Goal: Transaction & Acquisition: Download file/media

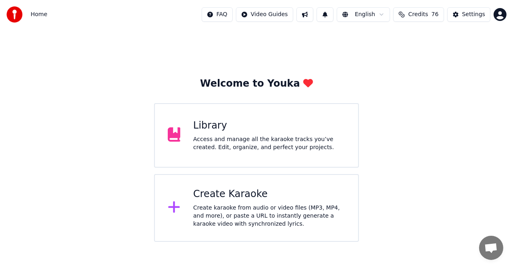
click at [283, 233] on div "Create Karaoke Create karaoke from audio or video files (MP3, MP4, and more), o…" at bounding box center [256, 208] width 205 height 68
click at [283, 147] on div "Access and manage all the karaoke tracks you’ve created. Edit, organize, and pe…" at bounding box center [269, 143] width 152 height 16
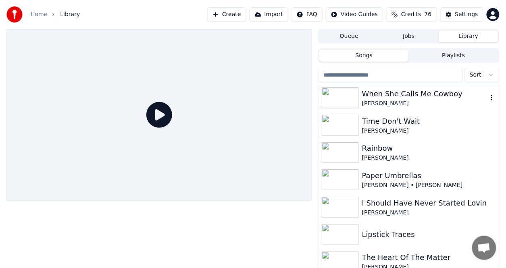
click at [439, 98] on div "When She Calls Me Cowboy" at bounding box center [425, 93] width 126 height 11
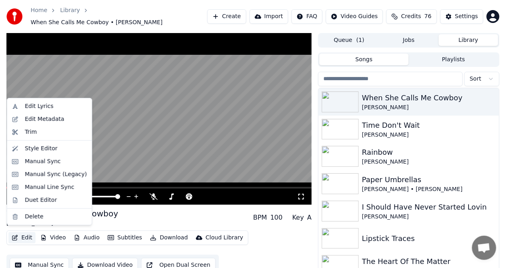
click at [24, 233] on button "Edit" at bounding box center [21, 237] width 27 height 11
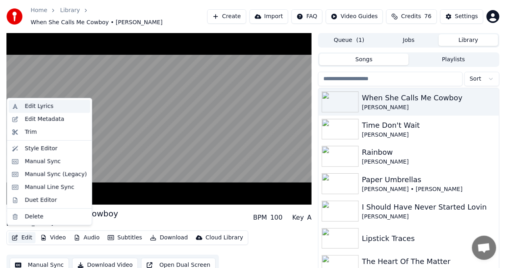
click at [43, 106] on div "Edit Lyrics" at bounding box center [39, 106] width 29 height 8
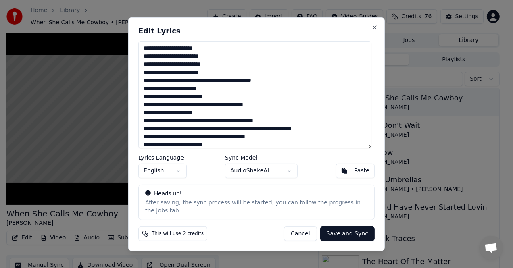
scroll to position [53, 0]
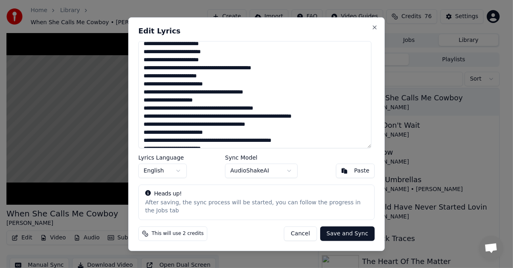
click at [205, 121] on textarea at bounding box center [254, 94] width 233 height 107
click at [192, 121] on textarea at bounding box center [254, 94] width 233 height 107
type textarea "**********"
click at [346, 231] on button "Save and Sync" at bounding box center [347, 234] width 54 height 15
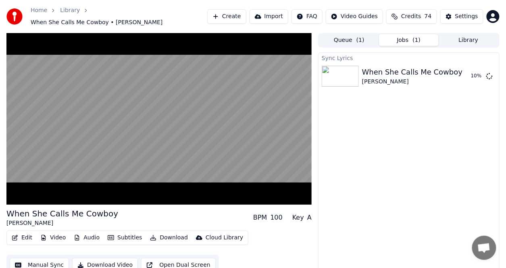
click at [348, 204] on div "Sync Lyrics When She Calls Me Cowboy Spencer Hatcher 10 %" at bounding box center [408, 166] width 181 height 228
click at [57, 234] on button "Video" at bounding box center [53, 237] width 32 height 11
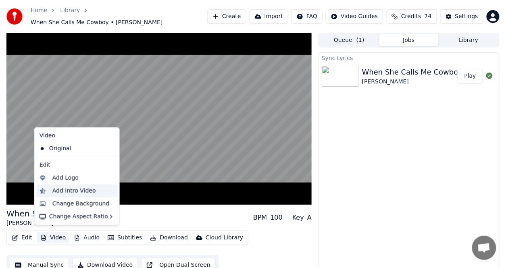
click at [67, 191] on div "Add Intro Video" at bounding box center [74, 191] width 44 height 8
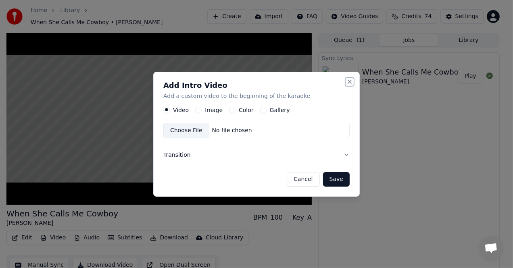
click at [351, 83] on button "Close" at bounding box center [349, 82] width 6 height 6
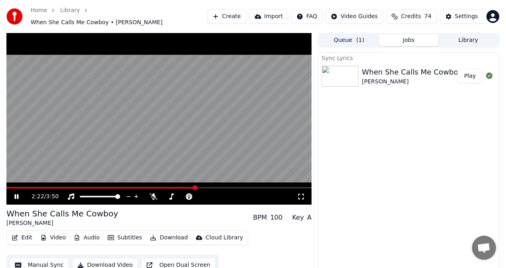
click at [93, 235] on button "Audio" at bounding box center [87, 237] width 32 height 11
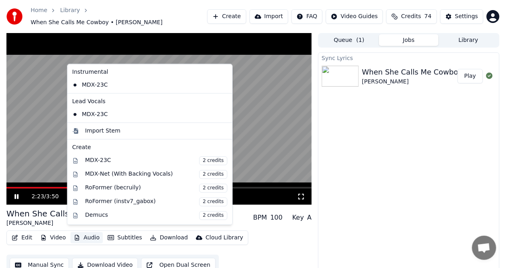
click at [93, 235] on button "Audio" at bounding box center [87, 237] width 32 height 11
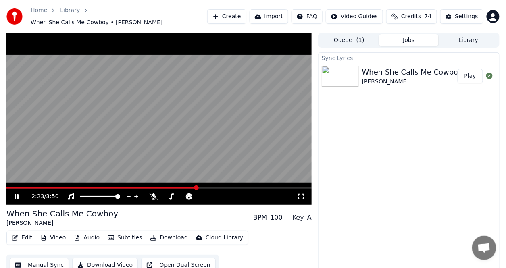
click at [93, 235] on button "Audio" at bounding box center [87, 237] width 32 height 11
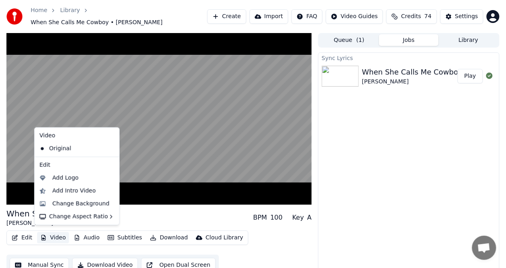
click at [50, 235] on button "Video" at bounding box center [53, 237] width 32 height 11
click at [53, 235] on button "Video" at bounding box center [53, 237] width 32 height 11
click at [77, 188] on div "Add Intro Video" at bounding box center [74, 191] width 44 height 8
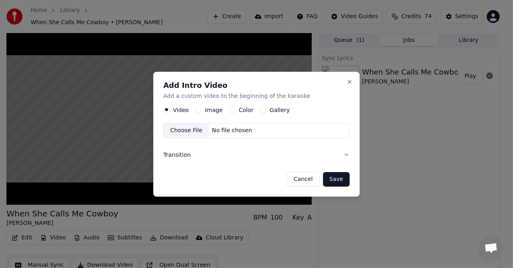
click at [241, 110] on label "Color" at bounding box center [246, 110] width 15 height 6
click at [235, 110] on button "Color" at bounding box center [232, 110] width 6 height 6
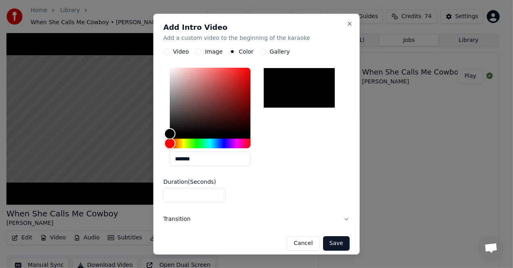
click at [325, 243] on button "Save" at bounding box center [336, 243] width 27 height 15
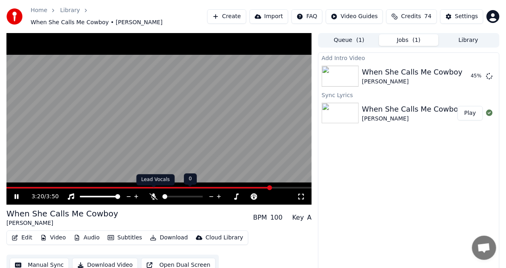
click at [151, 193] on icon at bounding box center [154, 196] width 8 height 6
click at [269, 185] on span at bounding box center [271, 187] width 5 height 5
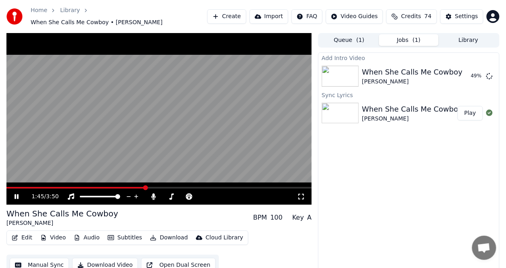
click at [143, 185] on span at bounding box center [145, 187] width 5 height 5
click at [60, 166] on video at bounding box center [158, 119] width 305 height 172
click at [67, 185] on span at bounding box center [67, 187] width 5 height 5
click at [6, 189] on span at bounding box center [8, 187] width 5 height 5
click at [17, 194] on icon at bounding box center [16, 197] width 5 height 6
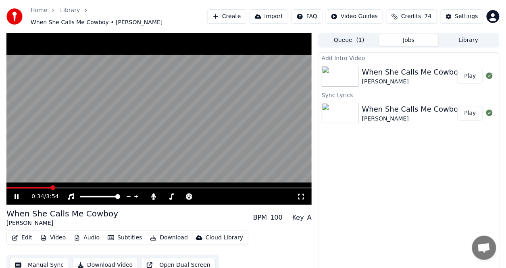
click at [471, 73] on button "Play" at bounding box center [470, 76] width 25 height 15
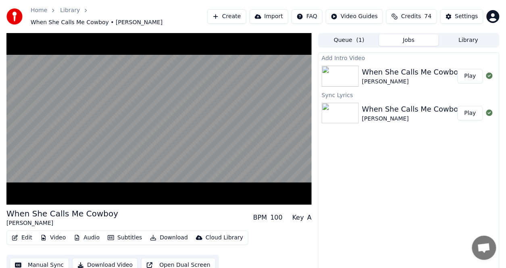
click at [58, 232] on button "Video" at bounding box center [53, 237] width 32 height 11
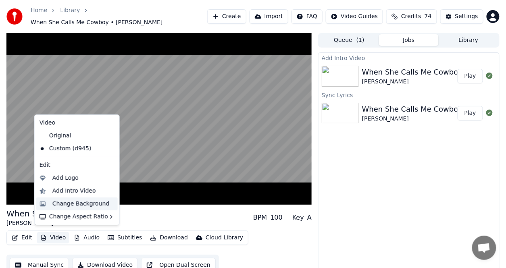
click at [79, 206] on div "Change Background" at bounding box center [80, 204] width 57 height 8
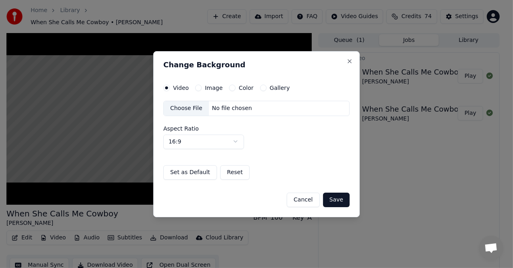
click at [242, 83] on div "Change Background Video Image Color Gallery Choose File No file chosen Aspect R…" at bounding box center [256, 134] width 206 height 166
click at [243, 85] on label "Color" at bounding box center [246, 88] width 15 height 6
click at [235, 85] on button "Color" at bounding box center [232, 88] width 6 height 6
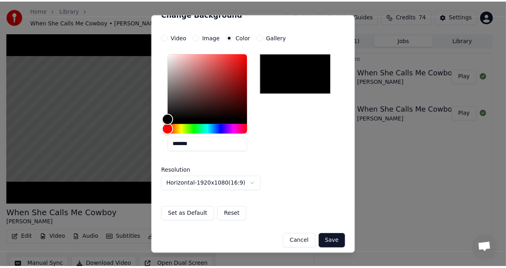
scroll to position [17, 0]
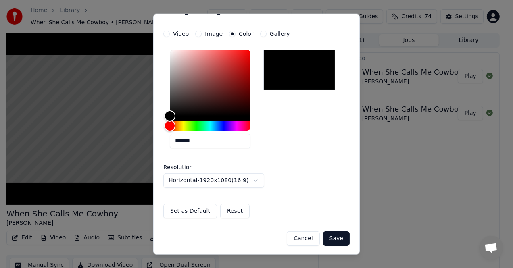
click at [332, 237] on button "Save" at bounding box center [336, 238] width 27 height 15
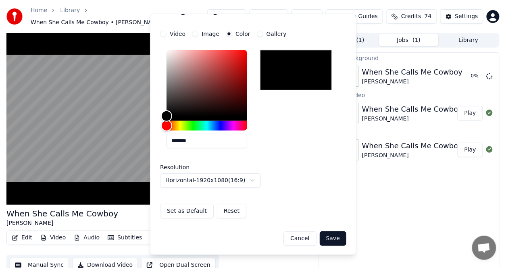
scroll to position [0, 0]
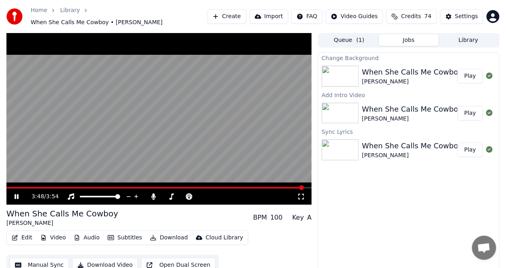
click at [464, 73] on button "Play" at bounding box center [470, 76] width 25 height 15
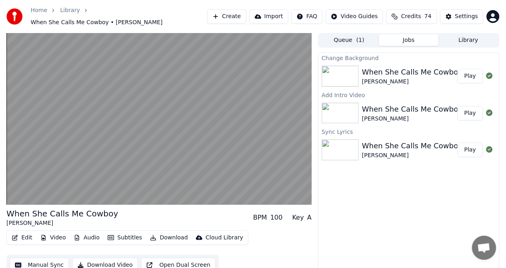
click at [468, 72] on button "Play" at bounding box center [470, 76] width 25 height 15
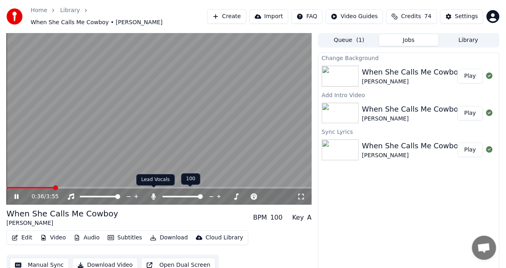
click at [154, 193] on icon at bounding box center [154, 196] width 4 height 6
click at [153, 193] on icon at bounding box center [154, 196] width 4 height 6
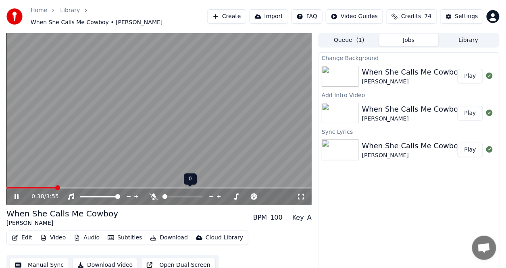
click at [153, 193] on icon at bounding box center [154, 196] width 8 height 6
click at [472, 106] on button "Play" at bounding box center [470, 113] width 25 height 15
click at [172, 234] on button "Download" at bounding box center [169, 237] width 44 height 11
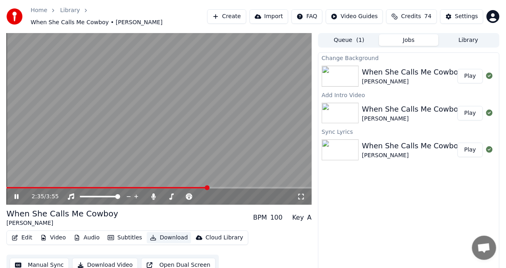
click at [172, 233] on button "Download" at bounding box center [169, 237] width 44 height 11
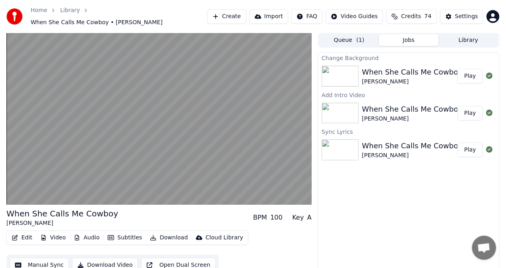
click at [470, 144] on button "Play" at bounding box center [470, 150] width 25 height 15
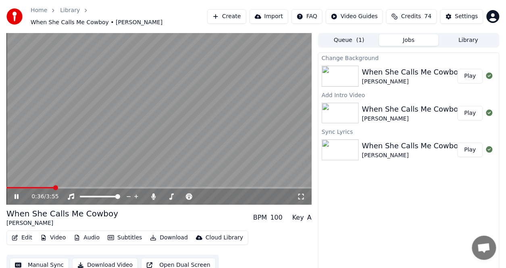
click at [447, 105] on div "When She Calls Me Cowboy" at bounding box center [412, 109] width 100 height 11
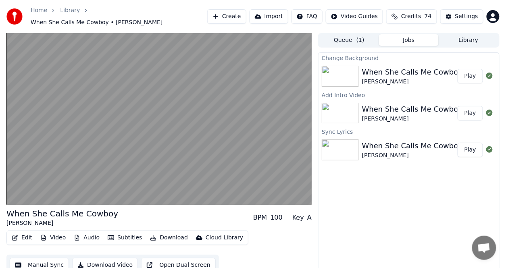
click at [465, 108] on button "Play" at bounding box center [470, 113] width 25 height 15
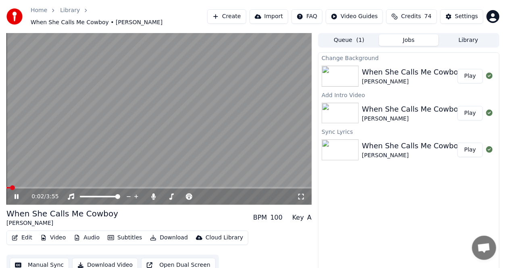
click at [169, 233] on button "Download" at bounding box center [169, 237] width 44 height 11
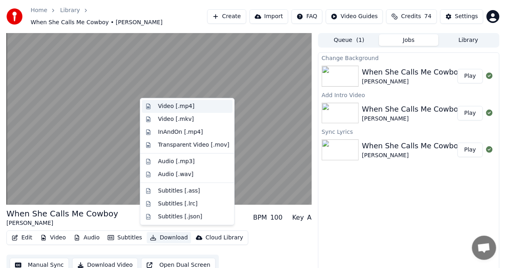
click at [173, 106] on div "Video [.mp4]" at bounding box center [176, 106] width 36 height 8
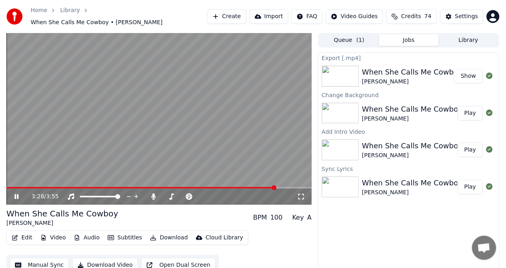
click at [473, 71] on button "Show" at bounding box center [468, 76] width 29 height 15
click at [468, 70] on button "Show" at bounding box center [468, 76] width 29 height 15
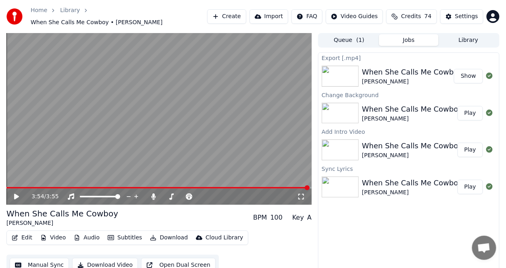
click at [468, 70] on button "Show" at bounding box center [468, 76] width 29 height 15
click at [473, 109] on button "Play" at bounding box center [470, 113] width 25 height 15
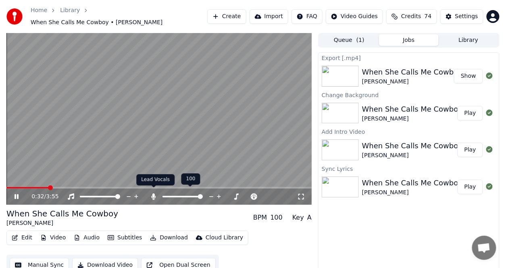
click at [153, 193] on icon at bounding box center [154, 196] width 4 height 6
click at [17, 193] on icon at bounding box center [22, 196] width 19 height 6
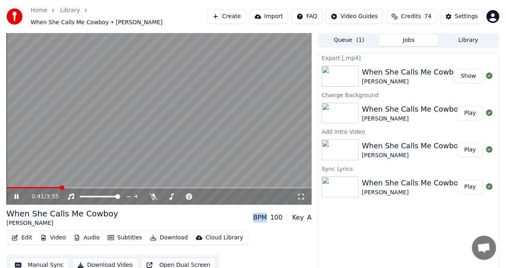
click at [17, 193] on icon at bounding box center [22, 196] width 19 height 6
click at [10, 185] on span at bounding box center [12, 187] width 5 height 5
click at [15, 194] on icon at bounding box center [16, 197] width 5 height 6
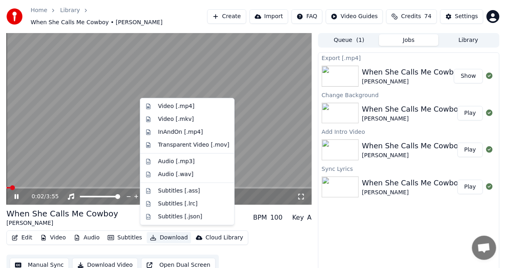
click at [163, 233] on button "Download" at bounding box center [169, 237] width 44 height 11
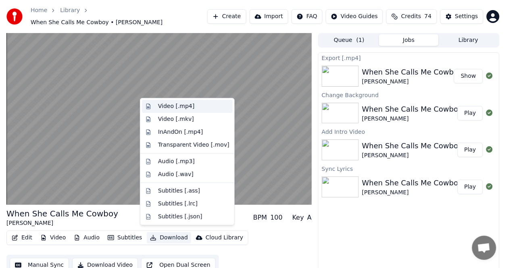
click at [182, 107] on div "Video [.mp4]" at bounding box center [176, 106] width 36 height 8
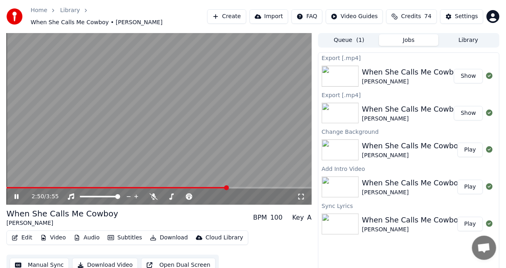
click at [475, 77] on button "Show" at bounding box center [468, 76] width 29 height 15
click at [441, 106] on div "When She Calls Me Cowboy" at bounding box center [412, 109] width 100 height 11
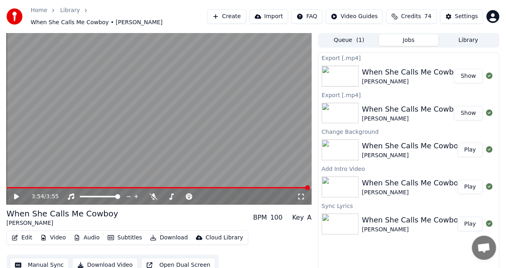
click at [462, 110] on button "Show" at bounding box center [468, 113] width 29 height 15
click at [468, 108] on button "Show" at bounding box center [468, 113] width 29 height 15
click at [467, 108] on button "Show" at bounding box center [468, 113] width 29 height 15
click at [470, 72] on button "Show" at bounding box center [468, 76] width 29 height 15
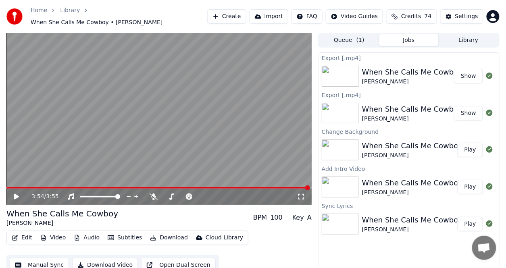
click at [470, 72] on button "Show" at bounding box center [468, 76] width 29 height 15
click at [405, 142] on div "When She Calls Me Cowboy" at bounding box center [412, 145] width 100 height 11
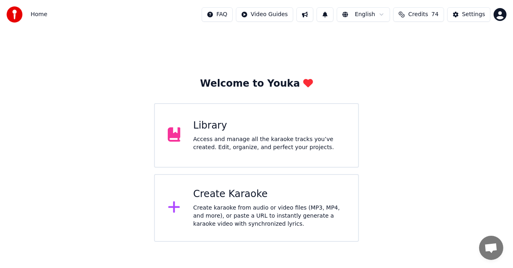
click at [275, 137] on div "Access and manage all the karaoke tracks you’ve created. Edit, organize, and pe…" at bounding box center [269, 143] width 152 height 16
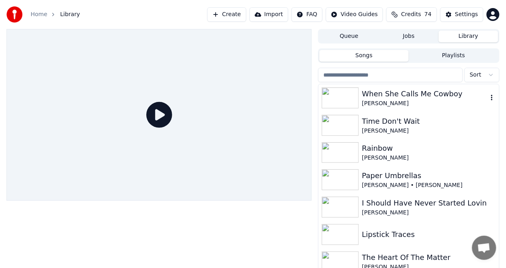
click at [367, 102] on div "[PERSON_NAME]" at bounding box center [425, 104] width 126 height 8
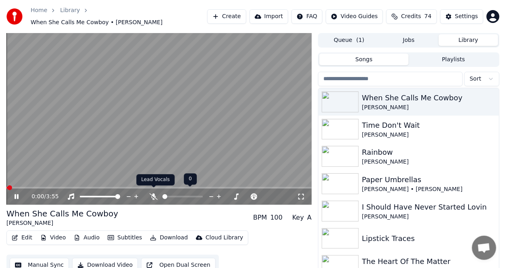
click at [151, 193] on icon at bounding box center [154, 196] width 8 height 6
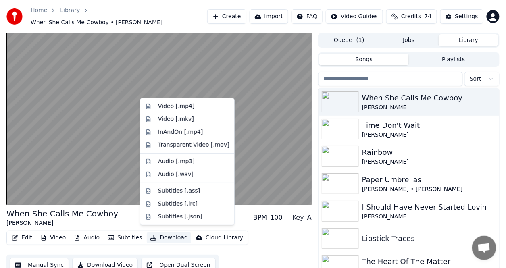
click at [171, 234] on button "Download" at bounding box center [169, 237] width 44 height 11
click at [183, 110] on div "Video [.mp4]" at bounding box center [176, 106] width 36 height 8
click at [183, 110] on video at bounding box center [158, 119] width 305 height 172
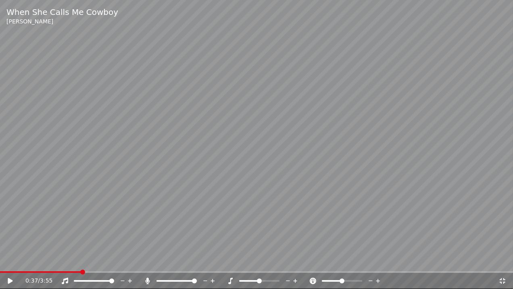
click at [268, 199] on video at bounding box center [256, 144] width 513 height 289
drag, startPoint x: 268, startPoint y: 198, endPoint x: 268, endPoint y: 193, distance: 4.8
click at [268, 197] on video at bounding box center [256, 144] width 513 height 289
click at [268, 193] on video at bounding box center [256, 144] width 513 height 289
click at [481, 0] on div "When She Calls Me Cowboy [PERSON_NAME]" at bounding box center [256, 16] width 513 height 32
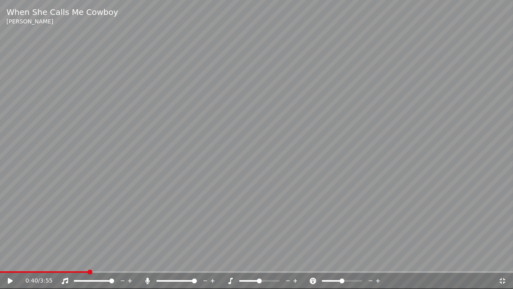
click at [502, 268] on icon at bounding box center [502, 280] width 8 height 6
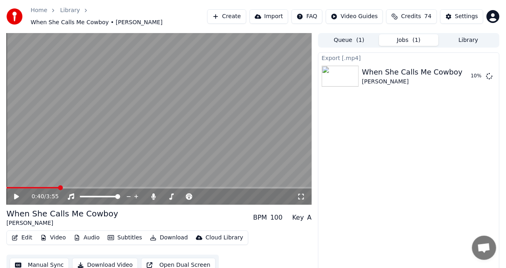
click at [393, 214] on div "Export [.mp4] When She Calls Me Cowboy [PERSON_NAME] 10 %" at bounding box center [408, 166] width 181 height 228
click at [19, 193] on icon at bounding box center [22, 196] width 19 height 6
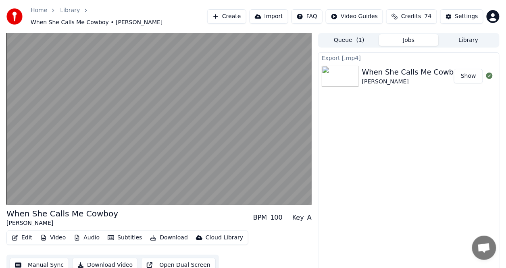
click at [51, 264] on button "Manual Sync" at bounding box center [39, 265] width 59 height 15
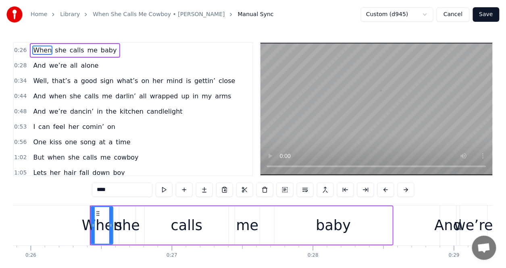
scroll to position [0, 3687]
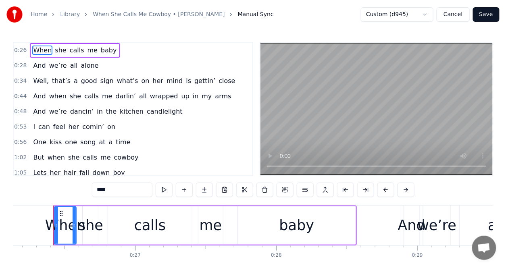
click at [36, 16] on link "Home" at bounding box center [39, 14] width 17 height 8
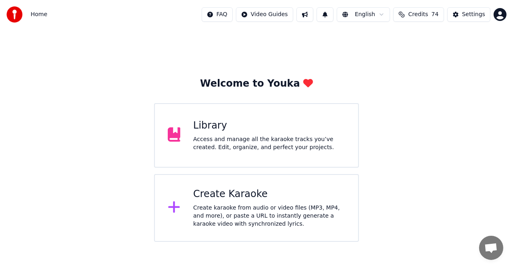
click at [203, 112] on div "Library Access and manage all the karaoke tracks you’ve created. Edit, organize…" at bounding box center [256, 135] width 205 height 64
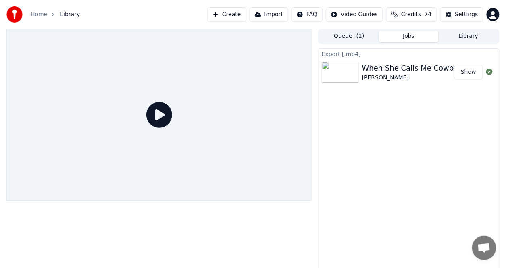
click at [473, 71] on button "Show" at bounding box center [468, 72] width 29 height 15
click at [160, 114] on icon at bounding box center [159, 115] width 26 height 26
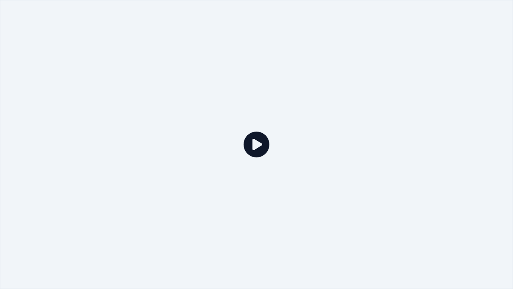
click at [259, 148] on icon at bounding box center [256, 144] width 26 height 26
click at [258, 148] on icon at bounding box center [256, 144] width 26 height 26
click at [257, 145] on icon at bounding box center [256, 144] width 26 height 26
click at [449, 57] on div at bounding box center [256, 144] width 513 height 289
drag, startPoint x: 457, startPoint y: 40, endPoint x: 460, endPoint y: 54, distance: 13.6
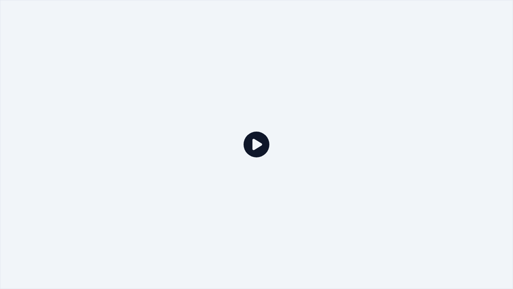
click at [458, 44] on div at bounding box center [256, 144] width 513 height 289
click at [455, 139] on div at bounding box center [256, 144] width 513 height 289
drag, startPoint x: 454, startPoint y: 148, endPoint x: 454, endPoint y: 202, distance: 54.0
click at [455, 185] on div at bounding box center [256, 144] width 513 height 289
click at [456, 268] on div at bounding box center [256, 144] width 513 height 289
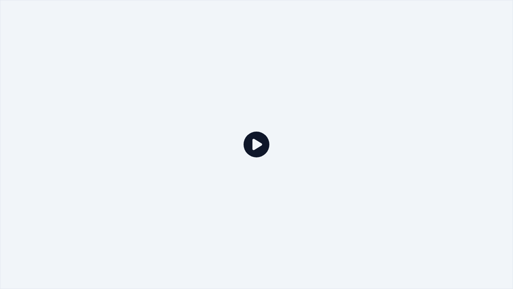
click at [457, 268] on div at bounding box center [256, 144] width 513 height 289
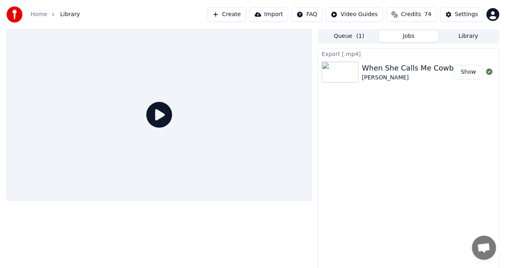
click at [63, 12] on span "Library" at bounding box center [70, 14] width 20 height 8
click at [64, 13] on span "Library" at bounding box center [70, 14] width 20 height 8
click at [60, 15] on span "Library" at bounding box center [70, 14] width 20 height 8
click at [63, 15] on span "Library" at bounding box center [70, 14] width 20 height 8
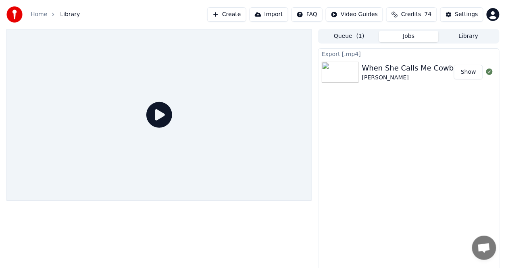
click at [31, 14] on link "Home" at bounding box center [39, 14] width 17 height 8
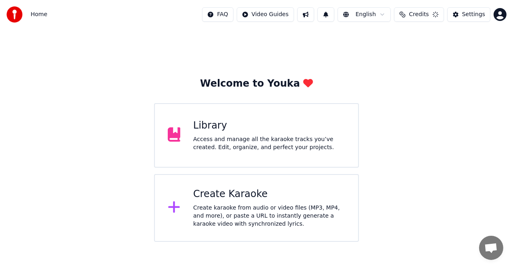
click at [31, 14] on span "Home" at bounding box center [39, 14] width 17 height 8
click at [214, 128] on div "Library" at bounding box center [269, 125] width 152 height 13
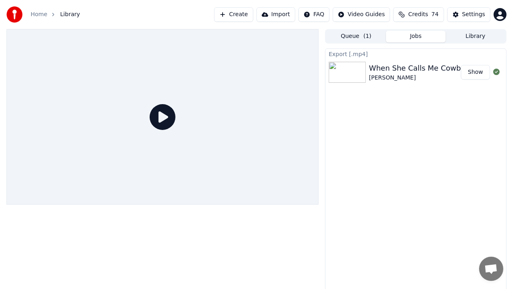
click at [175, 130] on icon at bounding box center [163, 117] width 26 height 26
drag, startPoint x: 450, startPoint y: 250, endPoint x: 449, endPoint y: 245, distance: 4.9
click at [318, 204] on div at bounding box center [162, 116] width 312 height 175
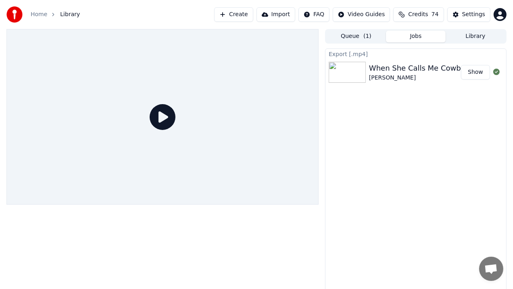
click at [318, 204] on div at bounding box center [162, 116] width 312 height 175
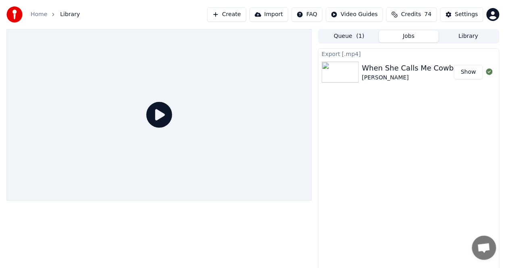
click at [449, 236] on div "Export [.mp4] When She Calls Me Cowboy [PERSON_NAME] Show" at bounding box center [408, 162] width 181 height 228
click at [12, 13] on img at bounding box center [14, 14] width 16 height 16
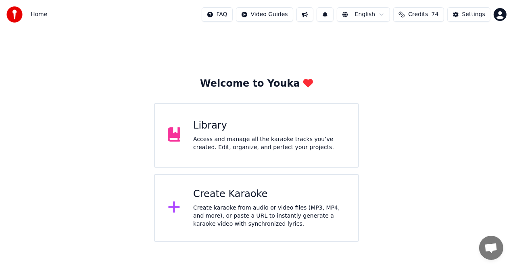
click at [237, 141] on div "Access and manage all the karaoke tracks you’ve created. Edit, organize, and pe…" at bounding box center [269, 143] width 152 height 16
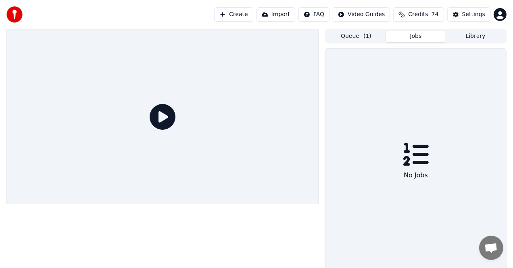
click at [237, 141] on div at bounding box center [162, 116] width 312 height 175
click at [237, 149] on div at bounding box center [162, 116] width 312 height 175
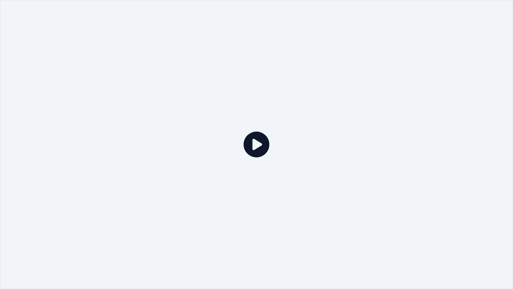
click at [254, 146] on icon at bounding box center [256, 144] width 26 height 26
click at [257, 145] on icon at bounding box center [256, 144] width 26 height 26
drag, startPoint x: 257, startPoint y: 145, endPoint x: 258, endPoint y: 137, distance: 8.1
click at [258, 145] on icon at bounding box center [256, 144] width 26 height 26
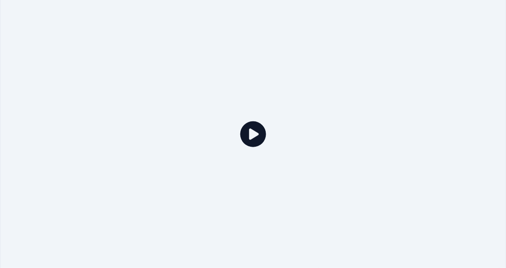
click at [240, 121] on icon at bounding box center [253, 134] width 26 height 26
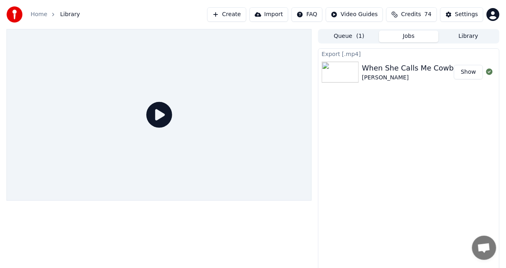
click at [387, 66] on div "When She Calls Me Cowboy" at bounding box center [412, 67] width 100 height 11
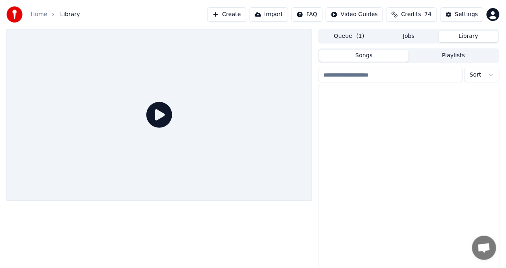
click at [458, 40] on button "Library" at bounding box center [469, 37] width 60 height 12
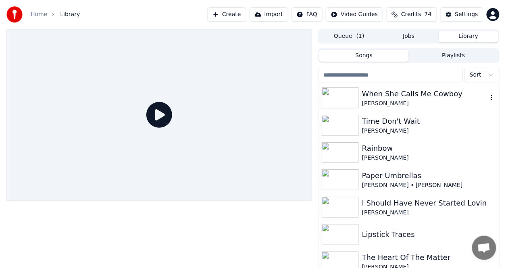
click at [404, 94] on div "When She Calls Me Cowboy" at bounding box center [425, 93] width 126 height 11
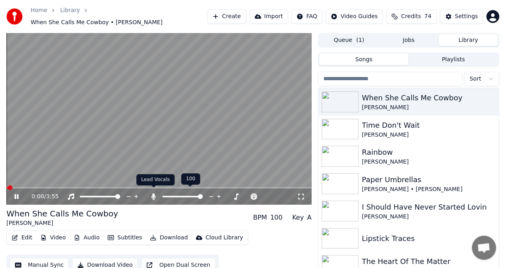
click at [153, 193] on icon at bounding box center [154, 196] width 4 height 6
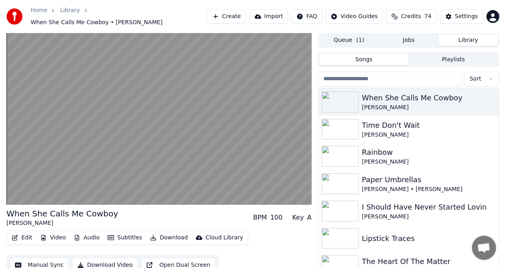
click at [168, 233] on button "Download" at bounding box center [169, 237] width 44 height 11
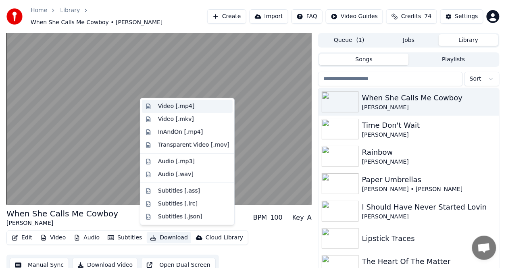
click at [179, 106] on div "Video [.mp4]" at bounding box center [176, 106] width 36 height 8
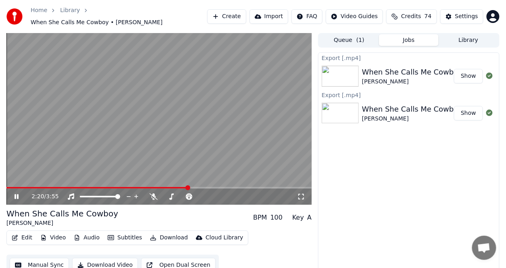
click at [474, 73] on button "Show" at bounding box center [468, 76] width 29 height 15
